Goal: Information Seeking & Learning: Learn about a topic

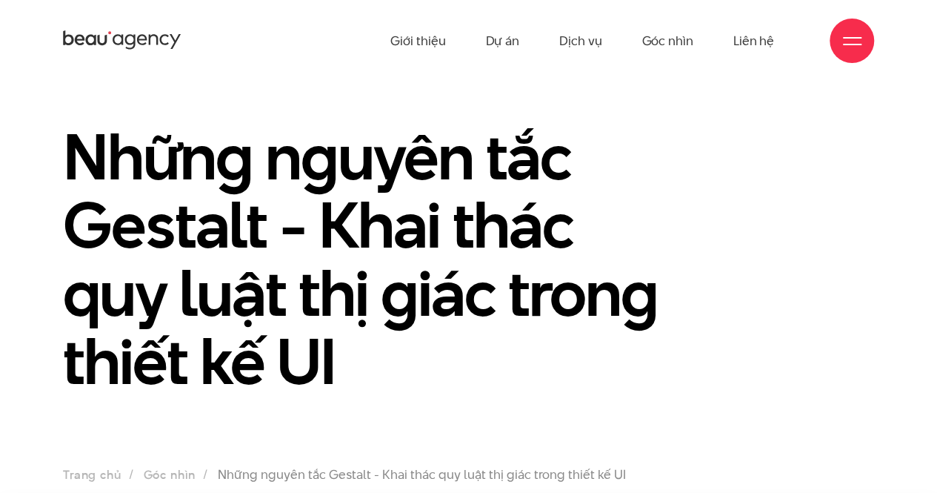
drag, startPoint x: 431, startPoint y: 4, endPoint x: 84, endPoint y: 72, distance: 353.3
click at [101, 84] on section "Những nguyên tắc Gestalt - Khai thác quy luật thị giác trong thiết kế UI Trang …" at bounding box center [468, 294] width 937 height 426
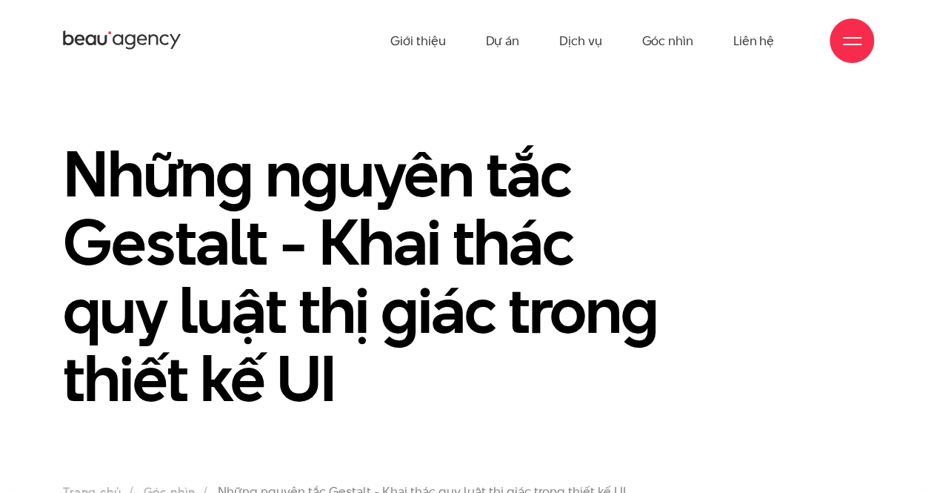
scroll to position [444, 0]
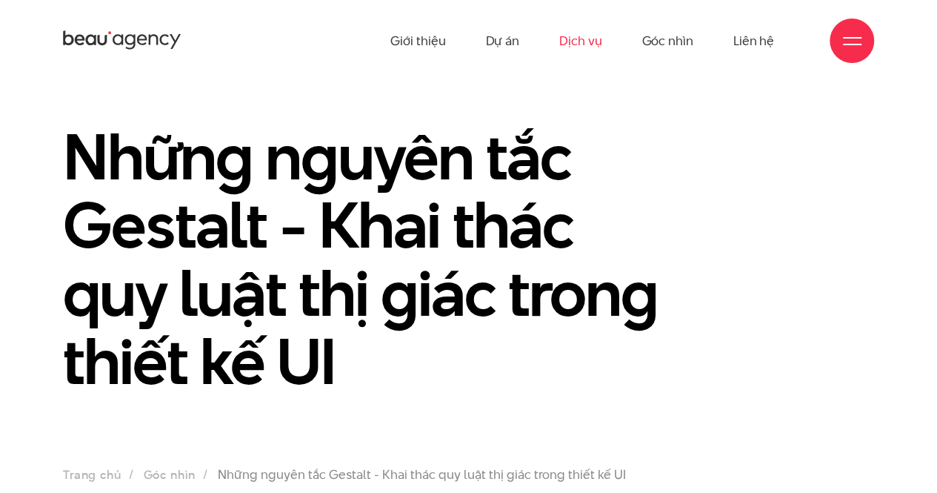
drag, startPoint x: 781, startPoint y: 0, endPoint x: 584, endPoint y: 34, distance: 200.0
click at [584, 34] on link "Dịch vụ" at bounding box center [580, 40] width 42 height 81
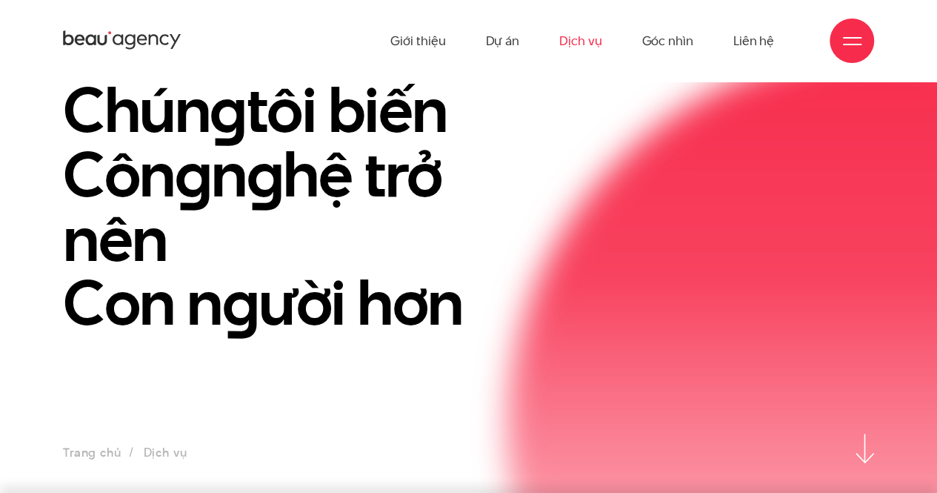
click at [431, 159] on h1 "Chún g tôi biến Côn g n g hệ trở nên Con n g ười hơn" at bounding box center [295, 207] width 464 height 258
